Goal: Navigation & Orientation: Find specific page/section

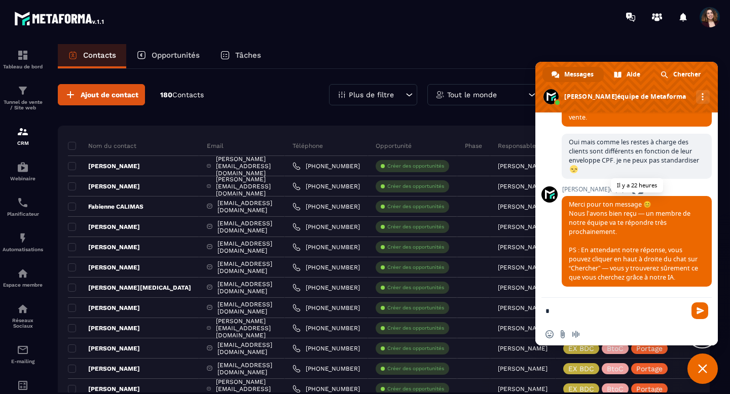
scroll to position [4270, 0]
type textarea "*"
click at [701, 312] on span "Envoyer" at bounding box center [700, 311] width 8 height 8
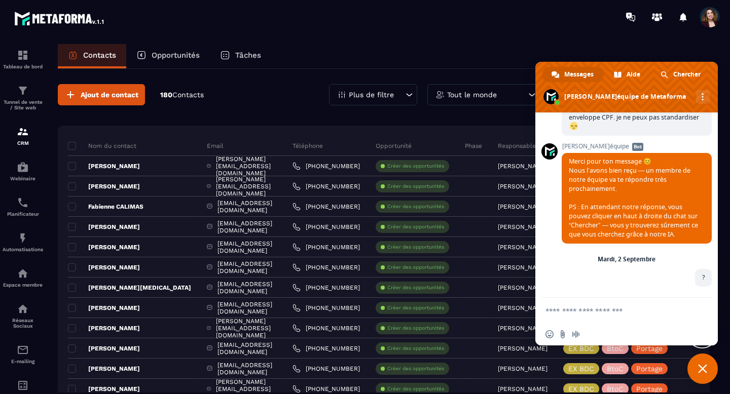
scroll to position [4424, 0]
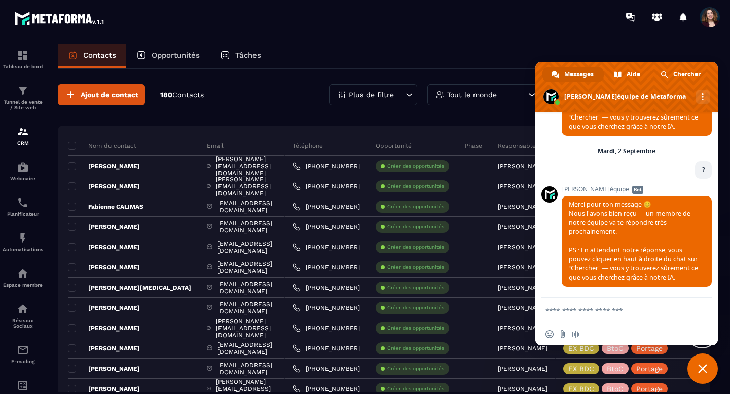
click at [551, 40] on section "Tableau de bord Tunnel de vente / Site web CRM Webinaire Planificateur Automati…" at bounding box center [365, 228] width 730 height 389
click at [705, 371] on span "Fermer le chat" at bounding box center [702, 368] width 9 height 9
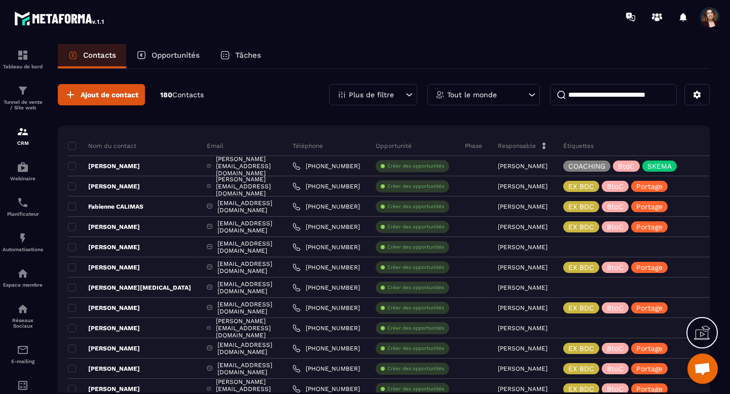
click at [398, 99] on div "Plus de filtre" at bounding box center [373, 94] width 88 height 21
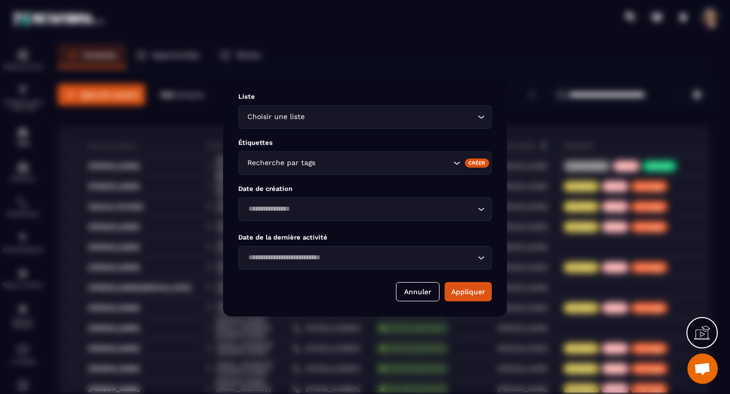
scroll to position [4414, 0]
click at [477, 125] on div "Choisir une liste Loading..." at bounding box center [364, 116] width 253 height 23
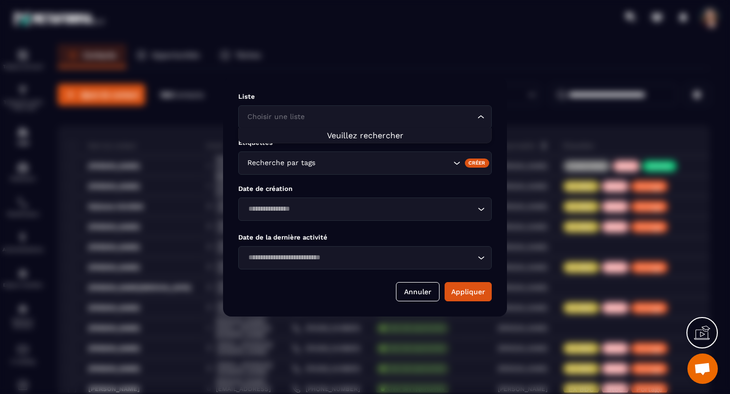
click at [428, 137] on li "Veuillez rechercher" at bounding box center [365, 136] width 252 height 10
click at [381, 135] on span "Veuillez rechercher" at bounding box center [365, 136] width 77 height 10
click at [368, 116] on input "Search for option" at bounding box center [360, 117] width 230 height 11
click at [396, 81] on div "Liste Choisir une liste Loading... Étiquettes Recherche par tags Créer Date de …" at bounding box center [365, 197] width 284 height 239
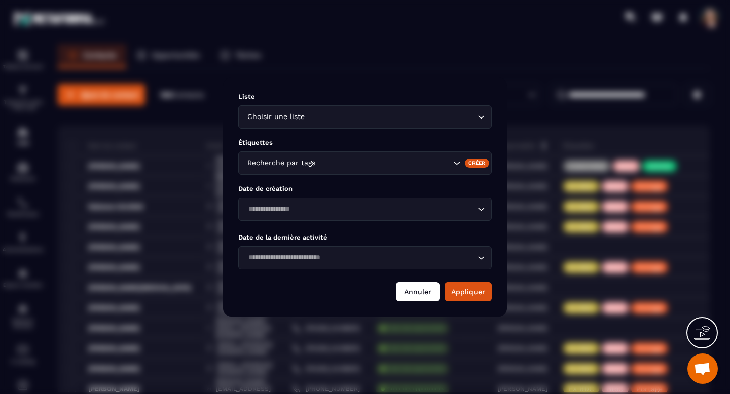
click at [425, 293] on button "Annuler" at bounding box center [418, 291] width 44 height 19
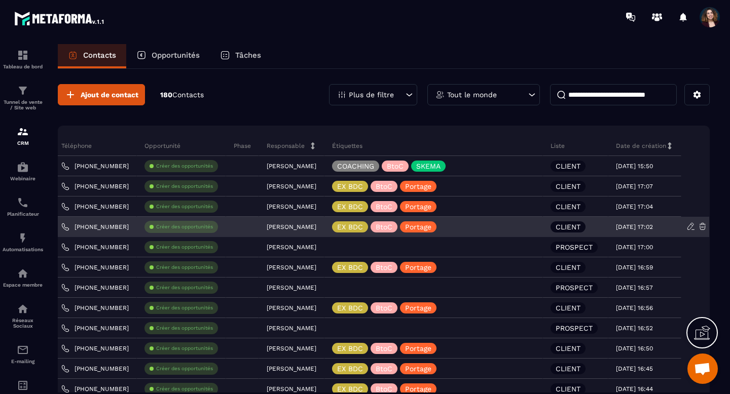
scroll to position [0, 0]
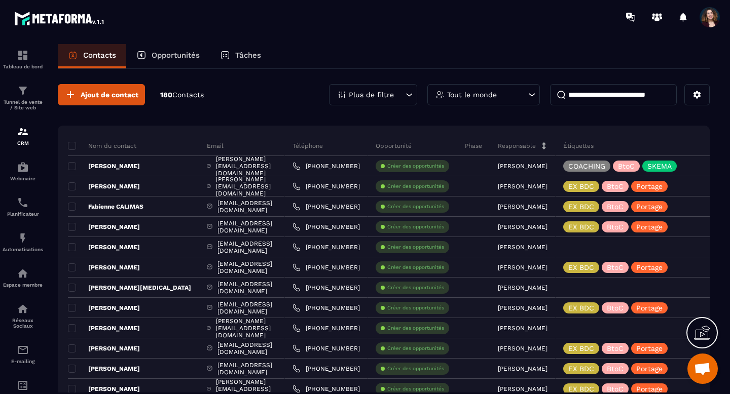
click at [405, 98] on icon at bounding box center [409, 95] width 10 height 10
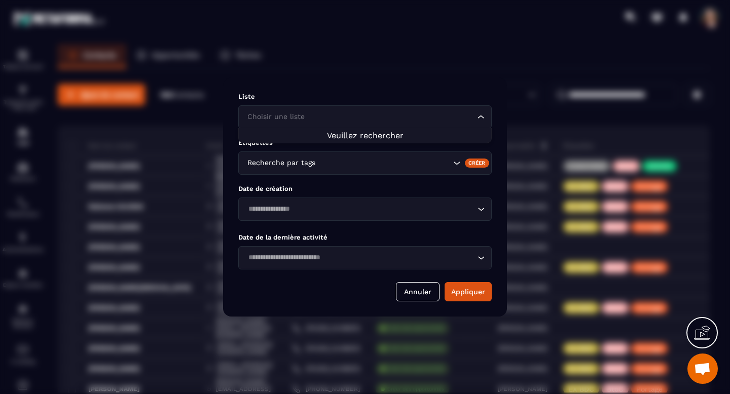
click at [483, 124] on div "Choisir une liste Loading..." at bounding box center [364, 116] width 253 height 23
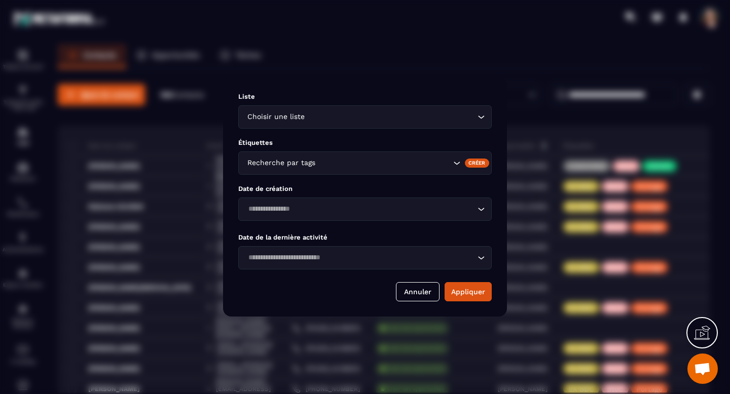
click at [414, 67] on div "Modal window" at bounding box center [365, 197] width 730 height 394
